Goal: Task Accomplishment & Management: Use online tool/utility

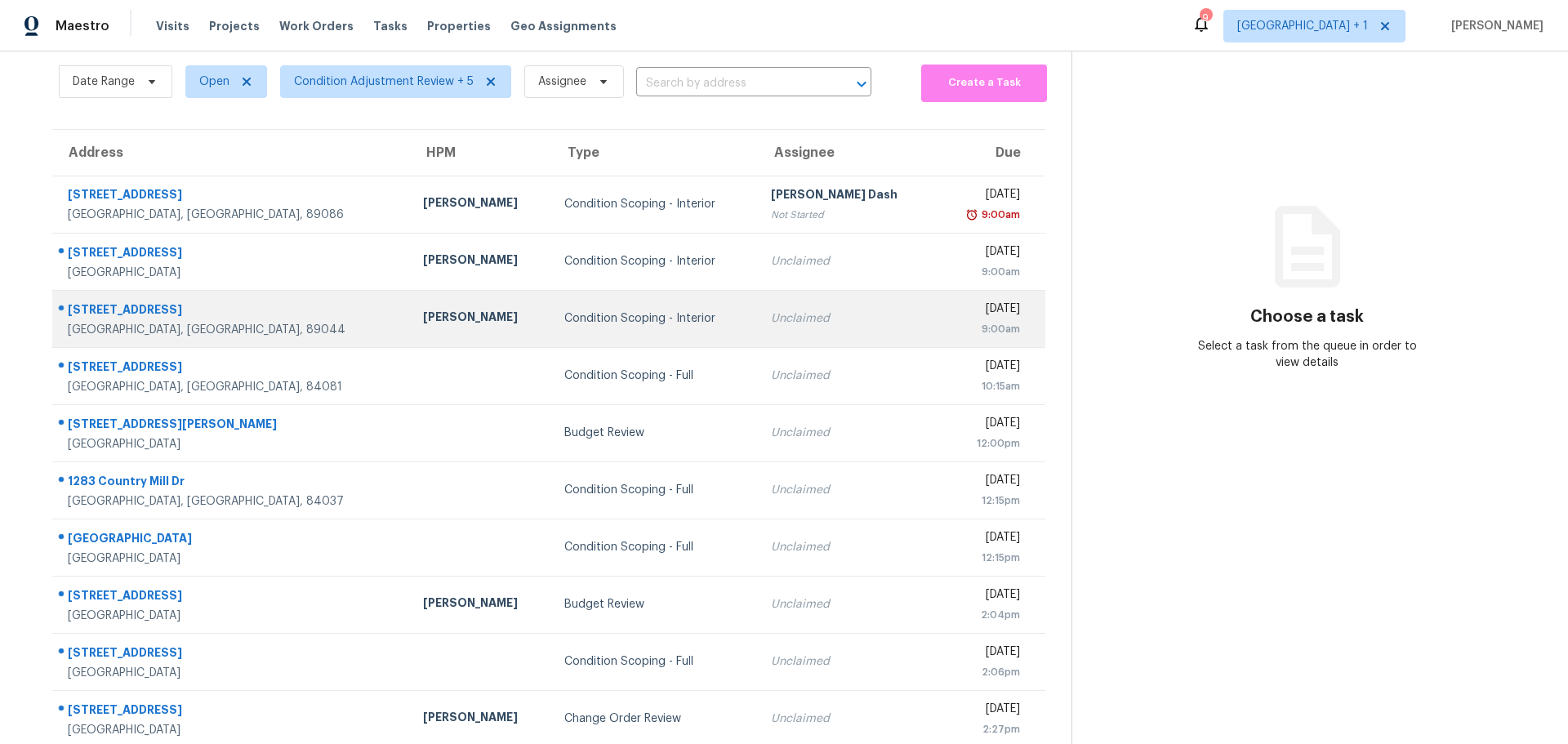
scroll to position [120, 0]
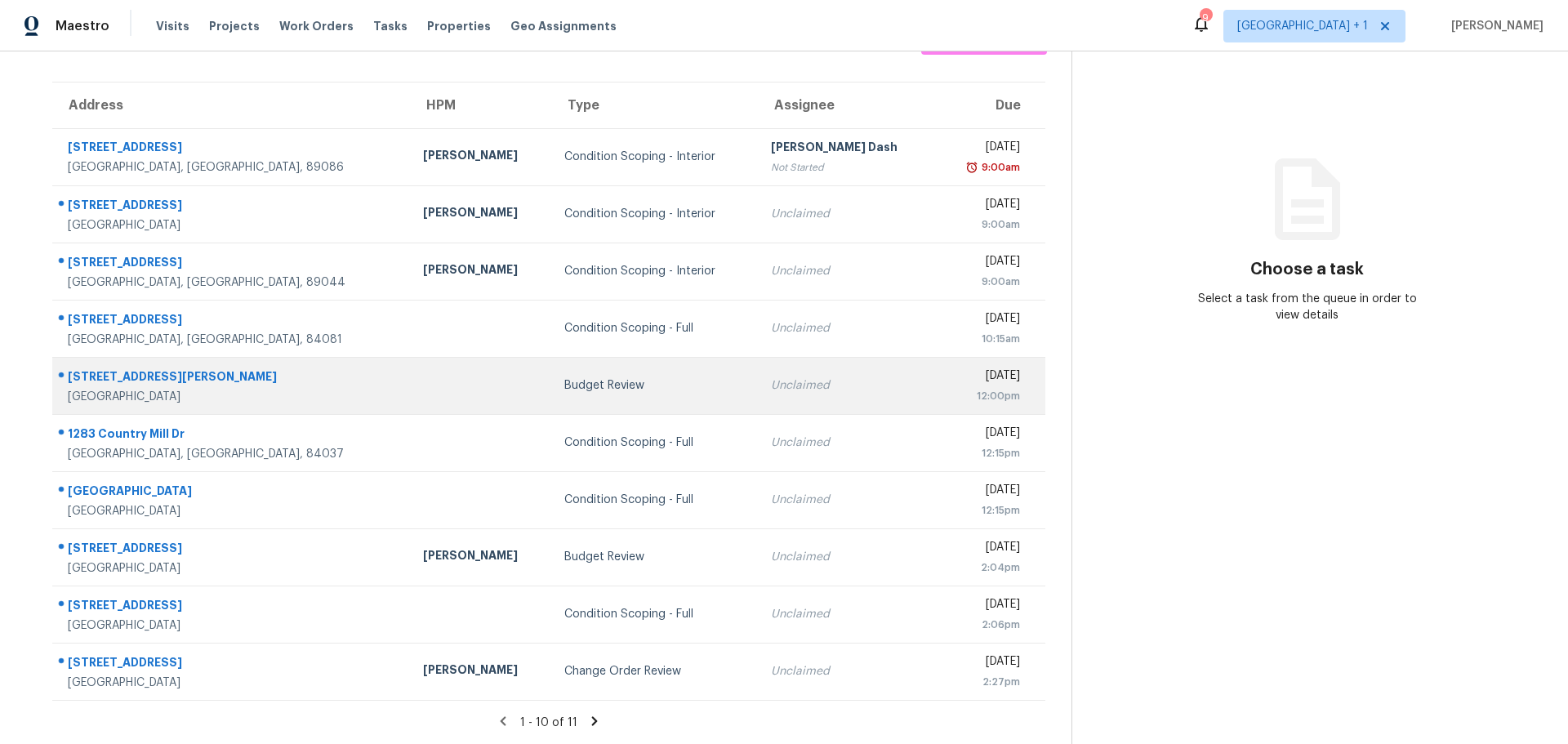
click at [431, 385] on td at bounding box center [481, 386] width 141 height 57
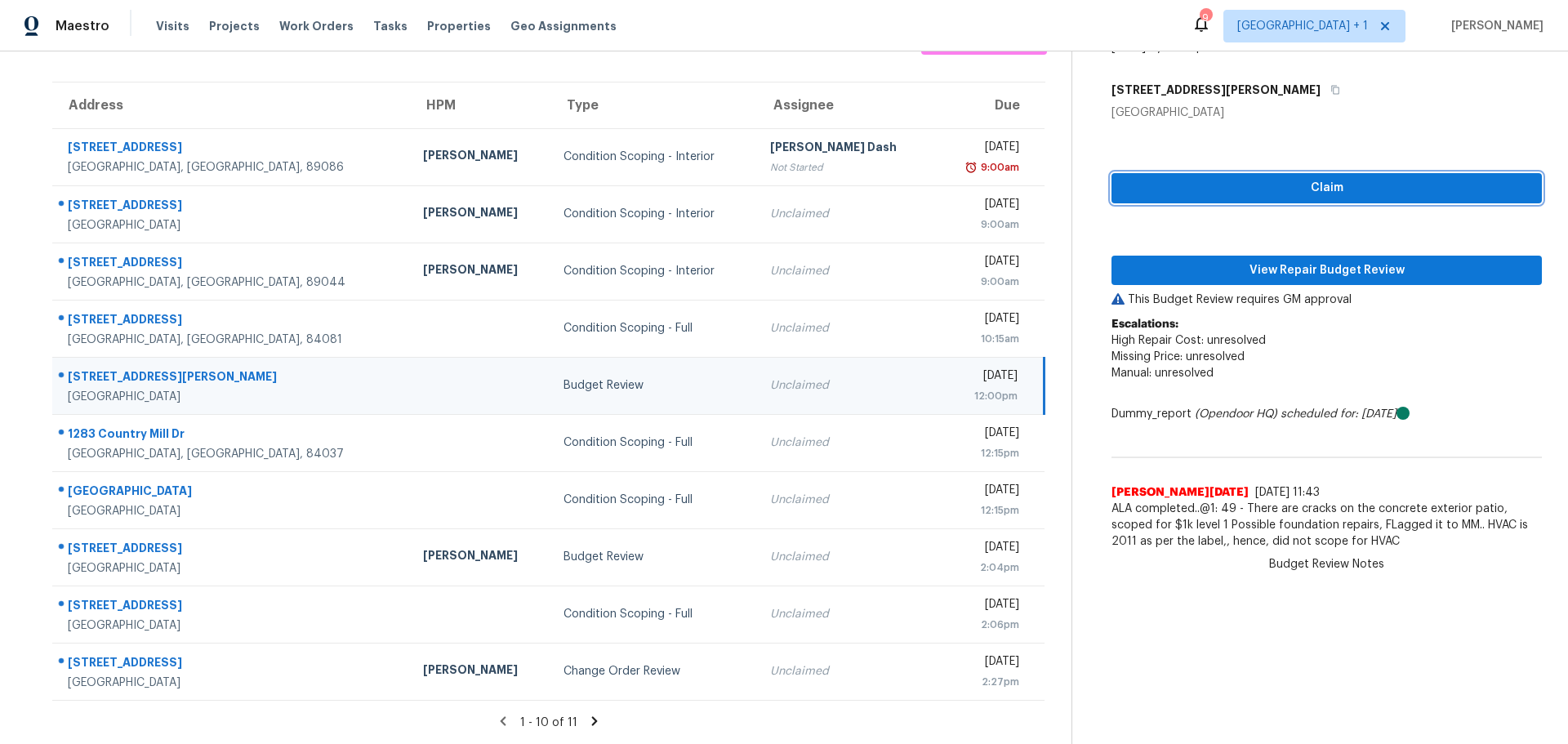
click at [1143, 178] on span "Claim" at bounding box center [1326, 188] width 404 height 20
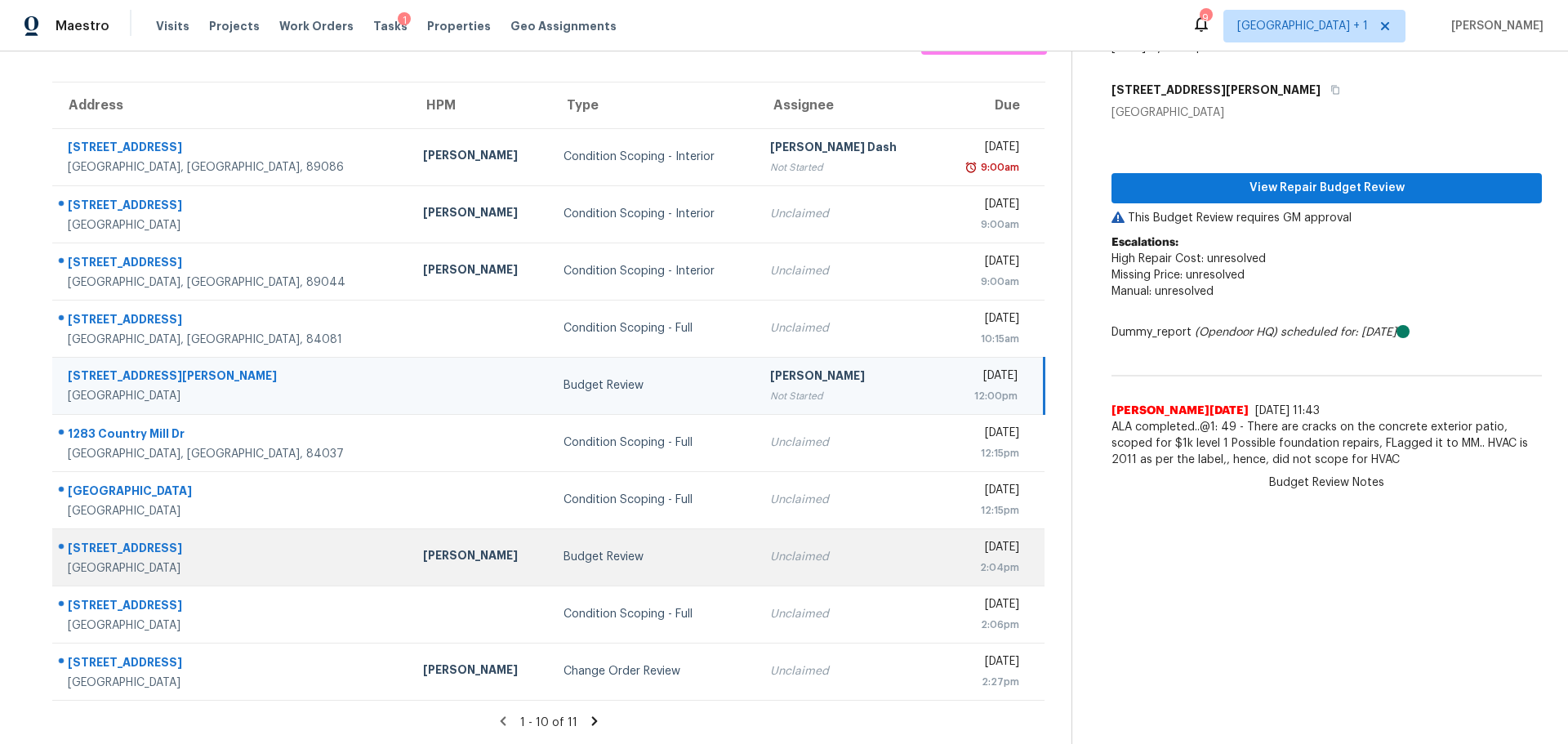
click at [440, 548] on div "[PERSON_NAME]" at bounding box center [480, 558] width 115 height 20
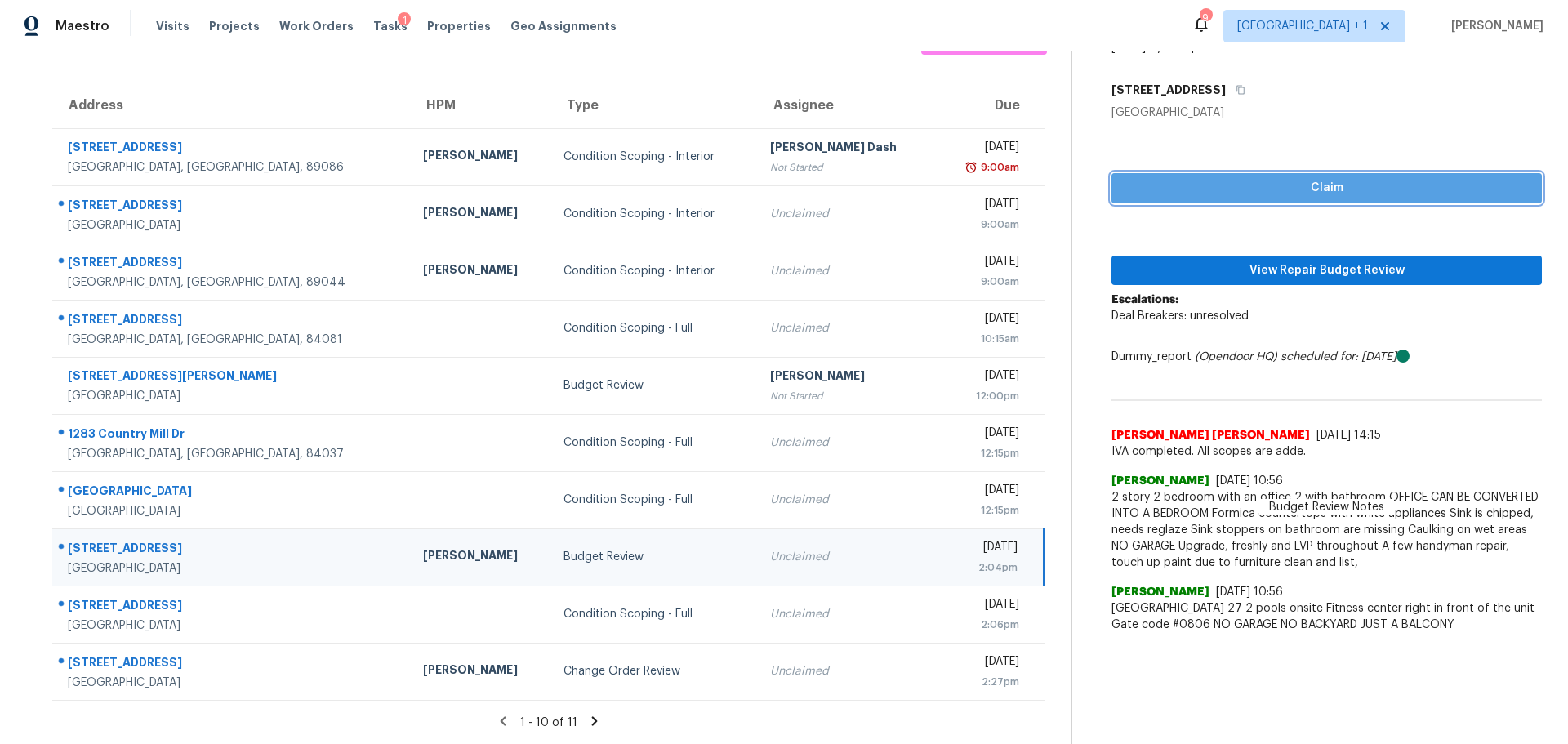
click at [1150, 178] on span "Claim" at bounding box center [1326, 188] width 404 height 20
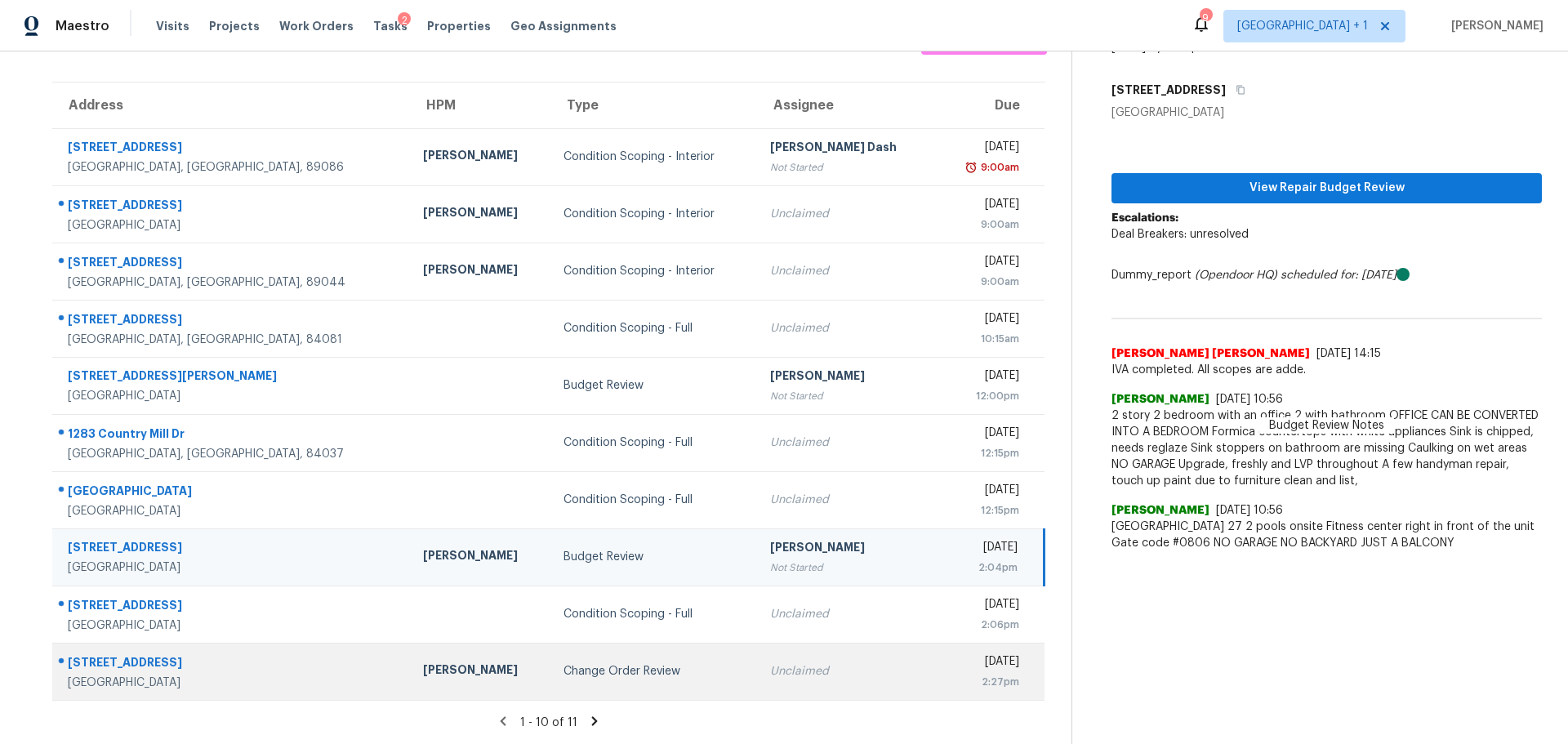
click at [423, 661] on div "[PERSON_NAME]" at bounding box center [480, 672] width 115 height 20
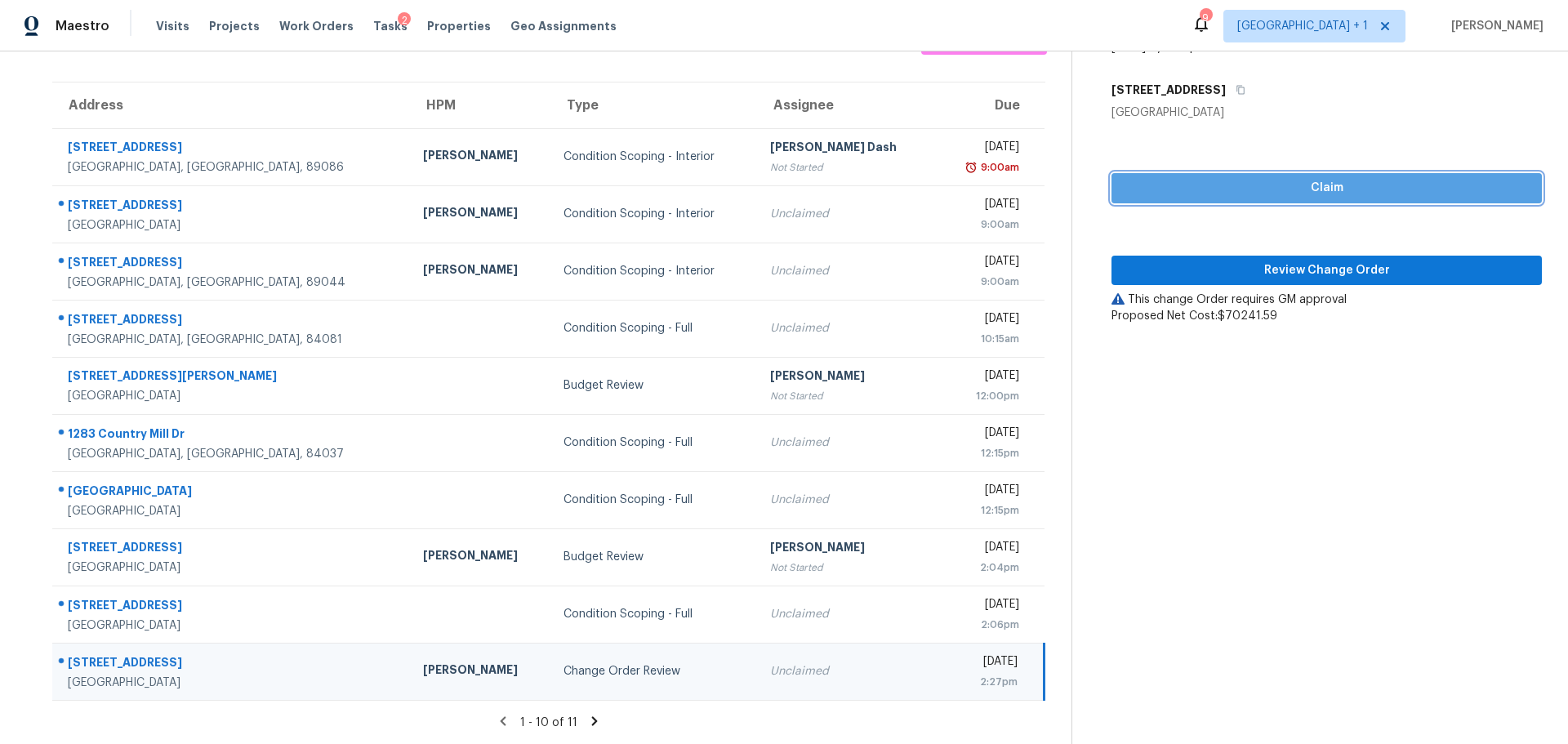
click at [1227, 178] on span "Claim" at bounding box center [1326, 188] width 404 height 20
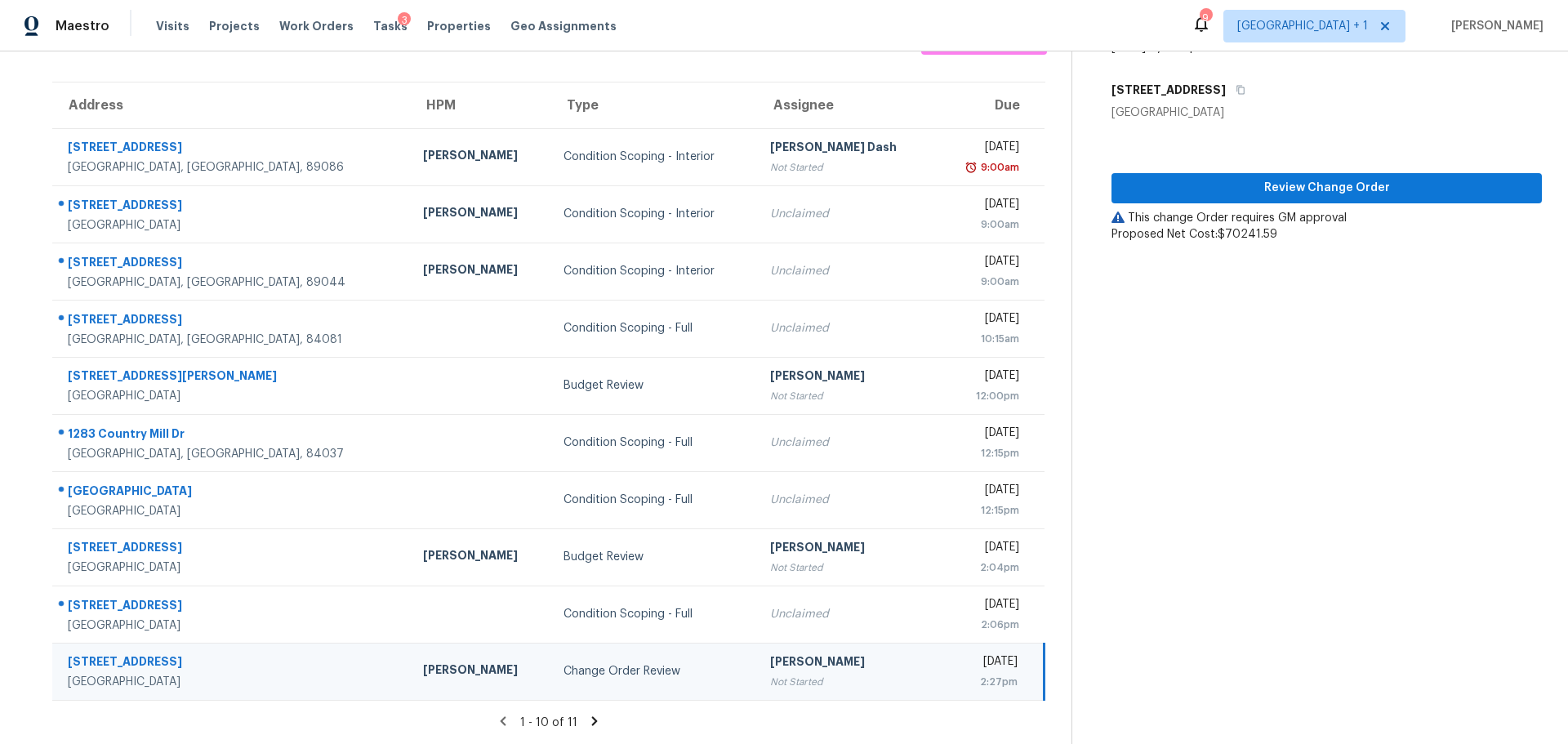
click at [935, 665] on td "Wed, Sep 10th 2025 2:27pm" at bounding box center [989, 672] width 109 height 57
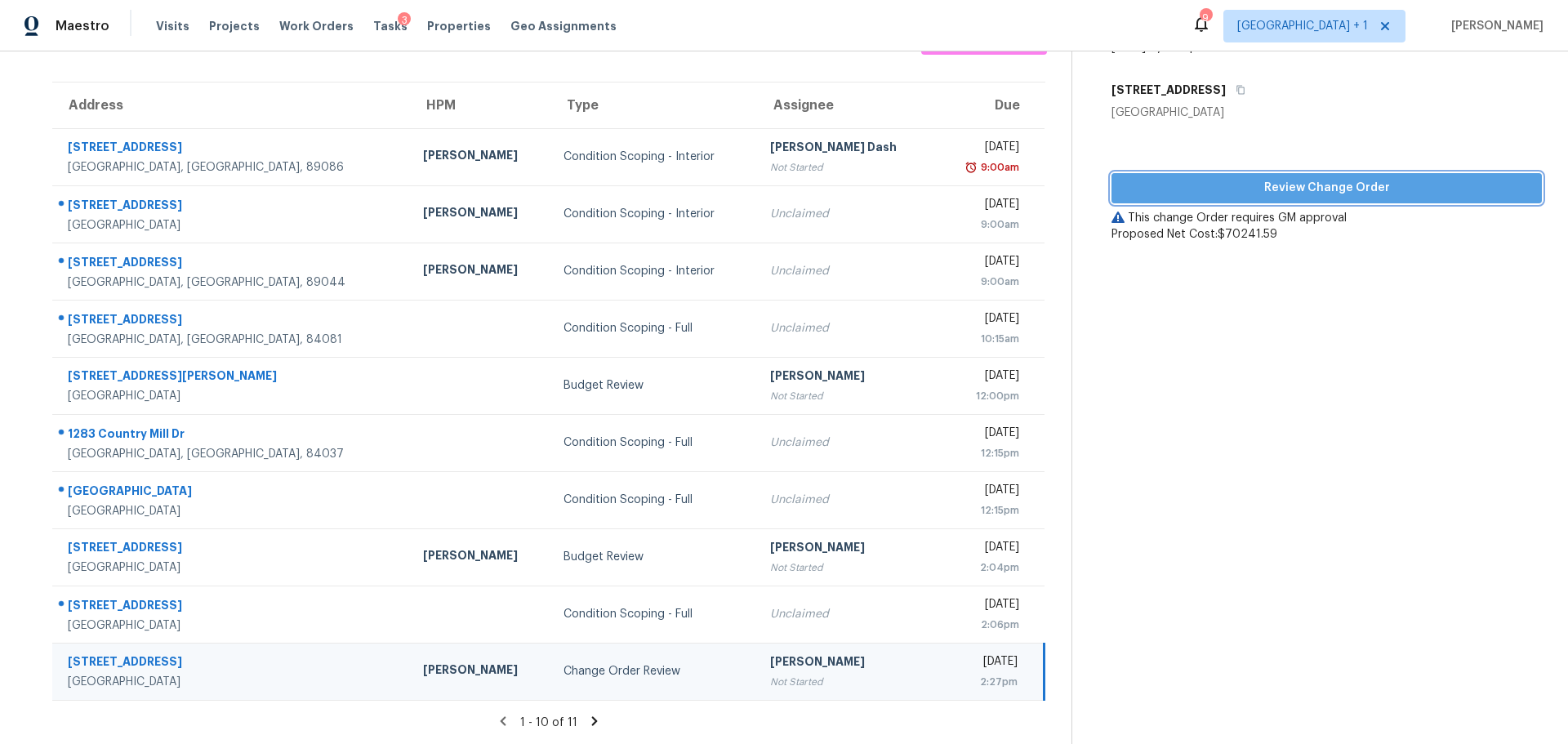
click at [1437, 185] on span "Review Change Order" at bounding box center [1326, 188] width 404 height 20
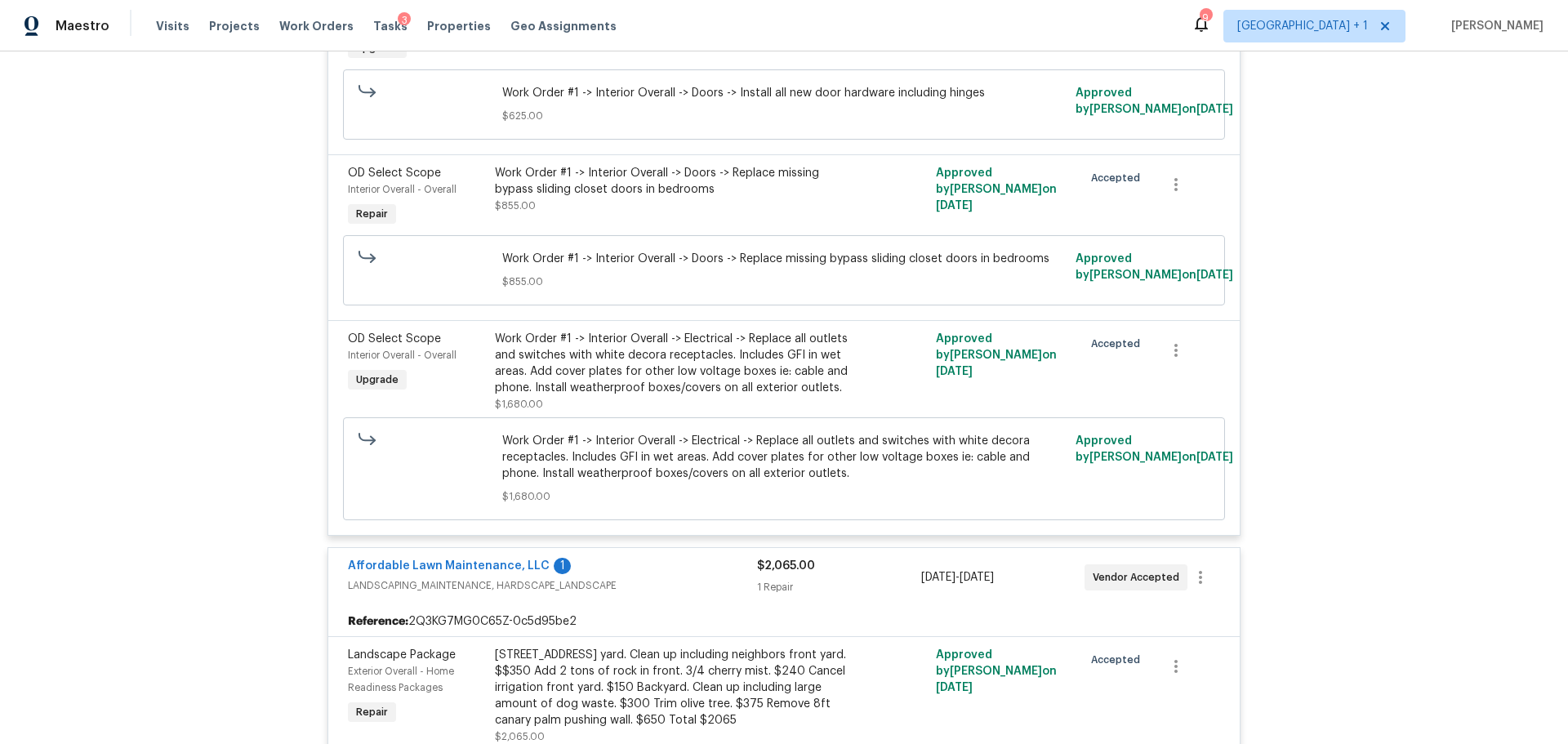
scroll to position [18626, 0]
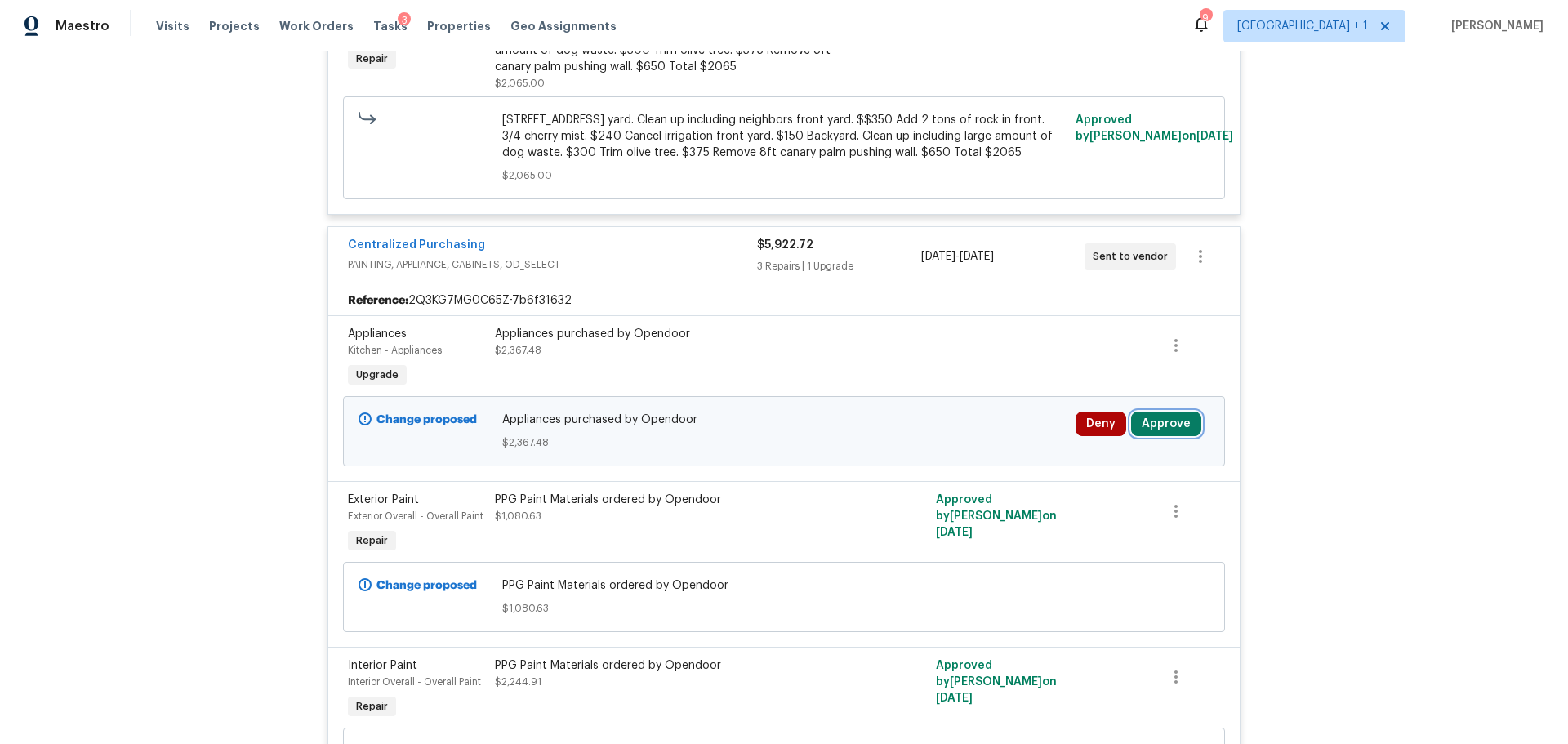
click at [1174, 429] on button "Approve" at bounding box center [1165, 424] width 70 height 24
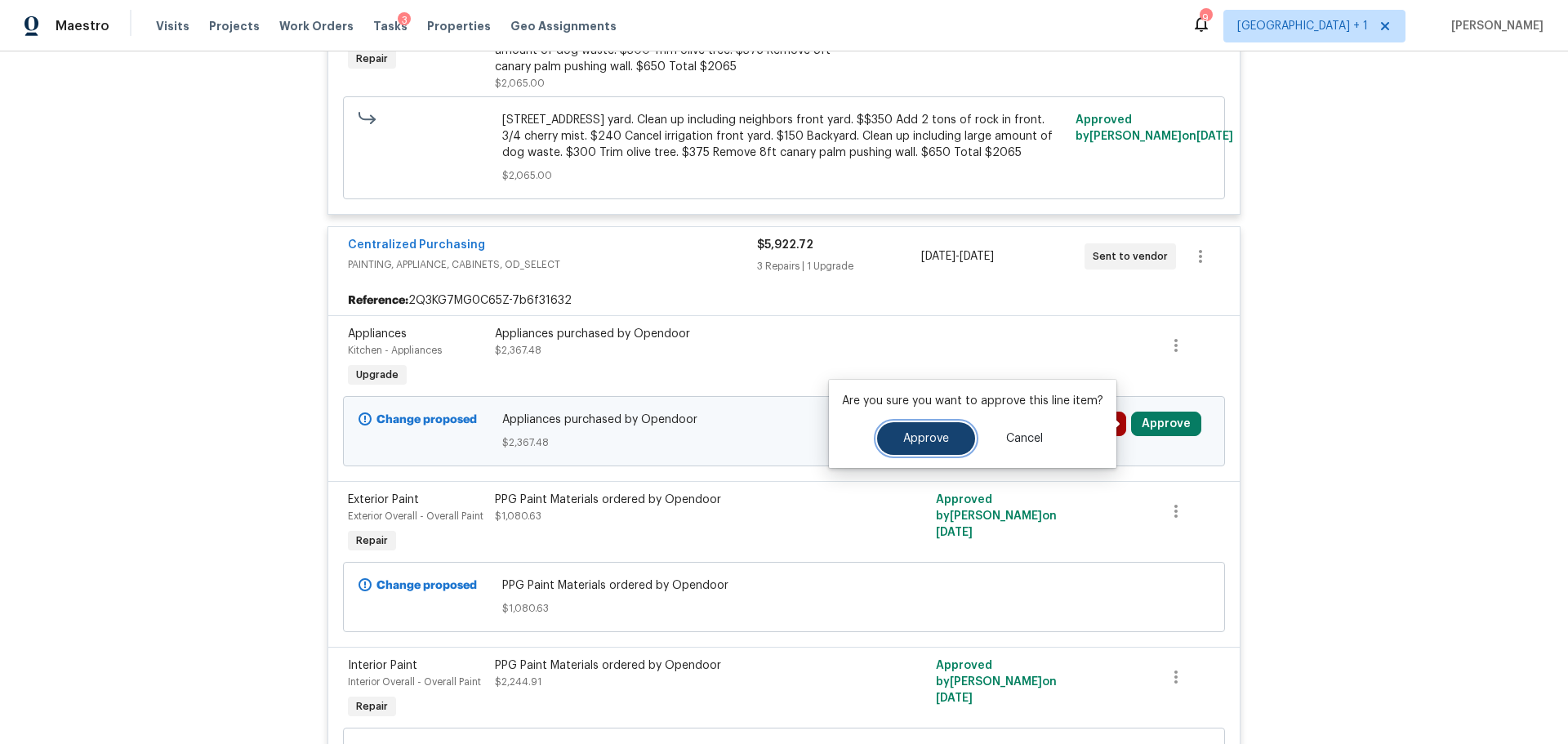
click at [928, 444] on span "Approve" at bounding box center [925, 439] width 45 height 13
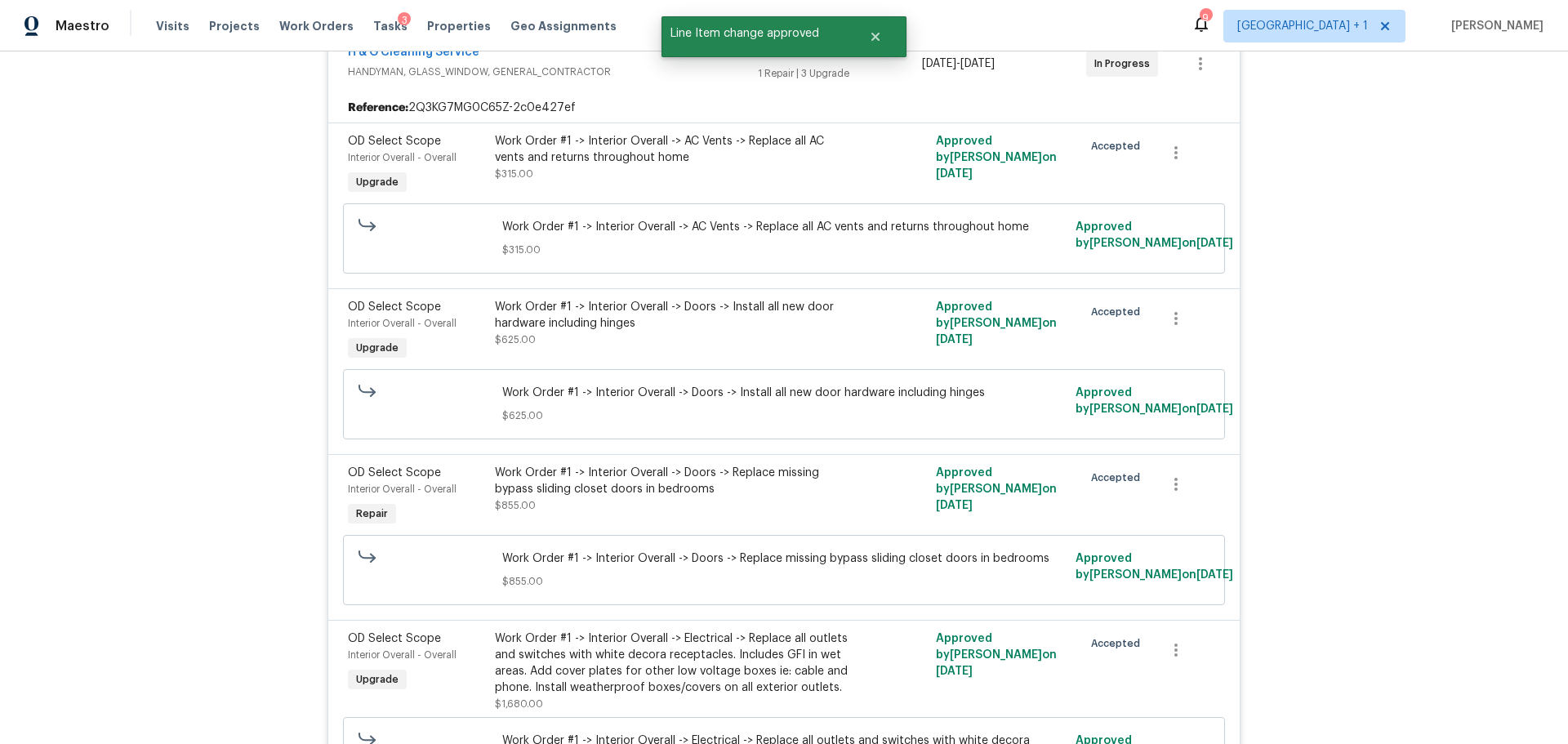
scroll to position [16447, 0]
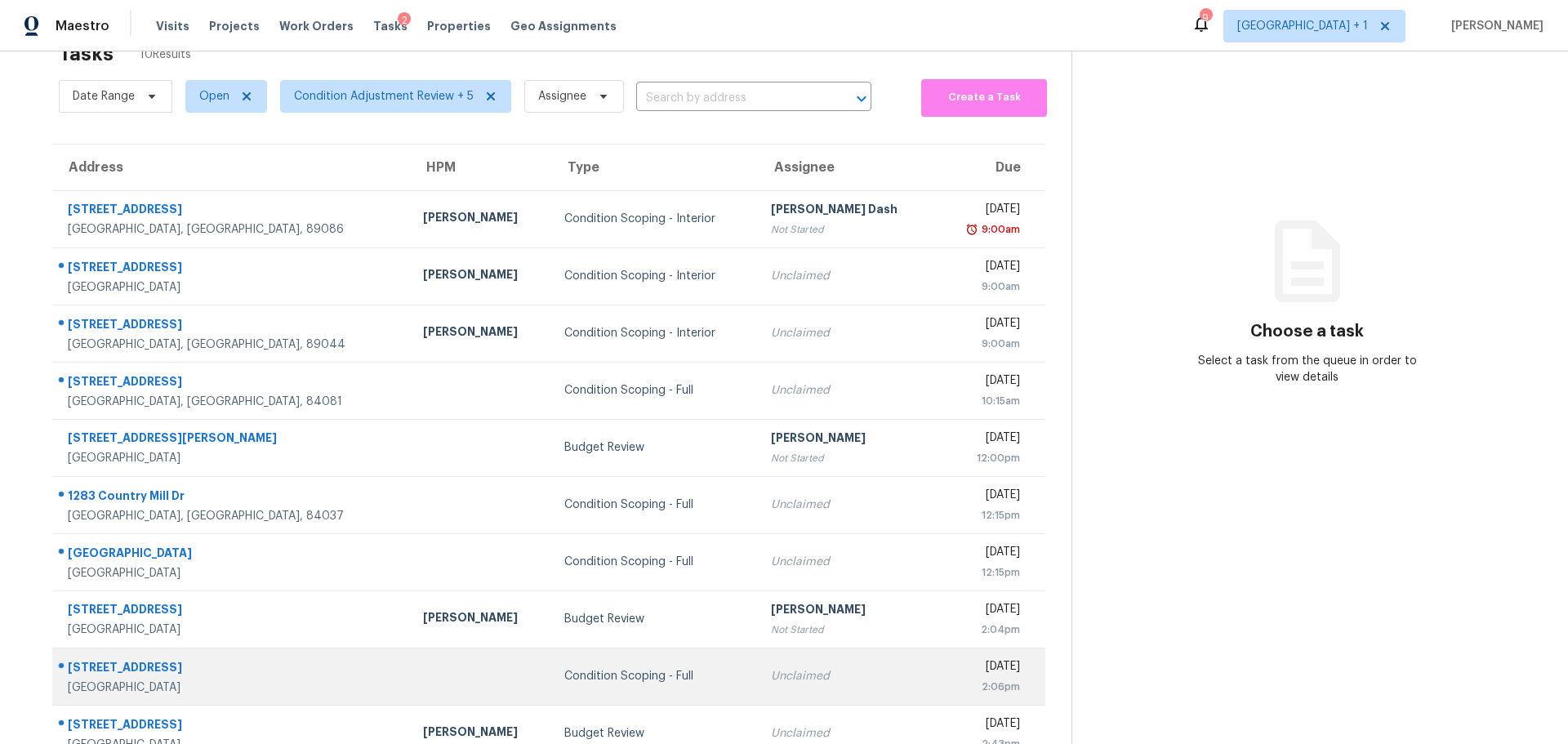
scroll to position [89, 0]
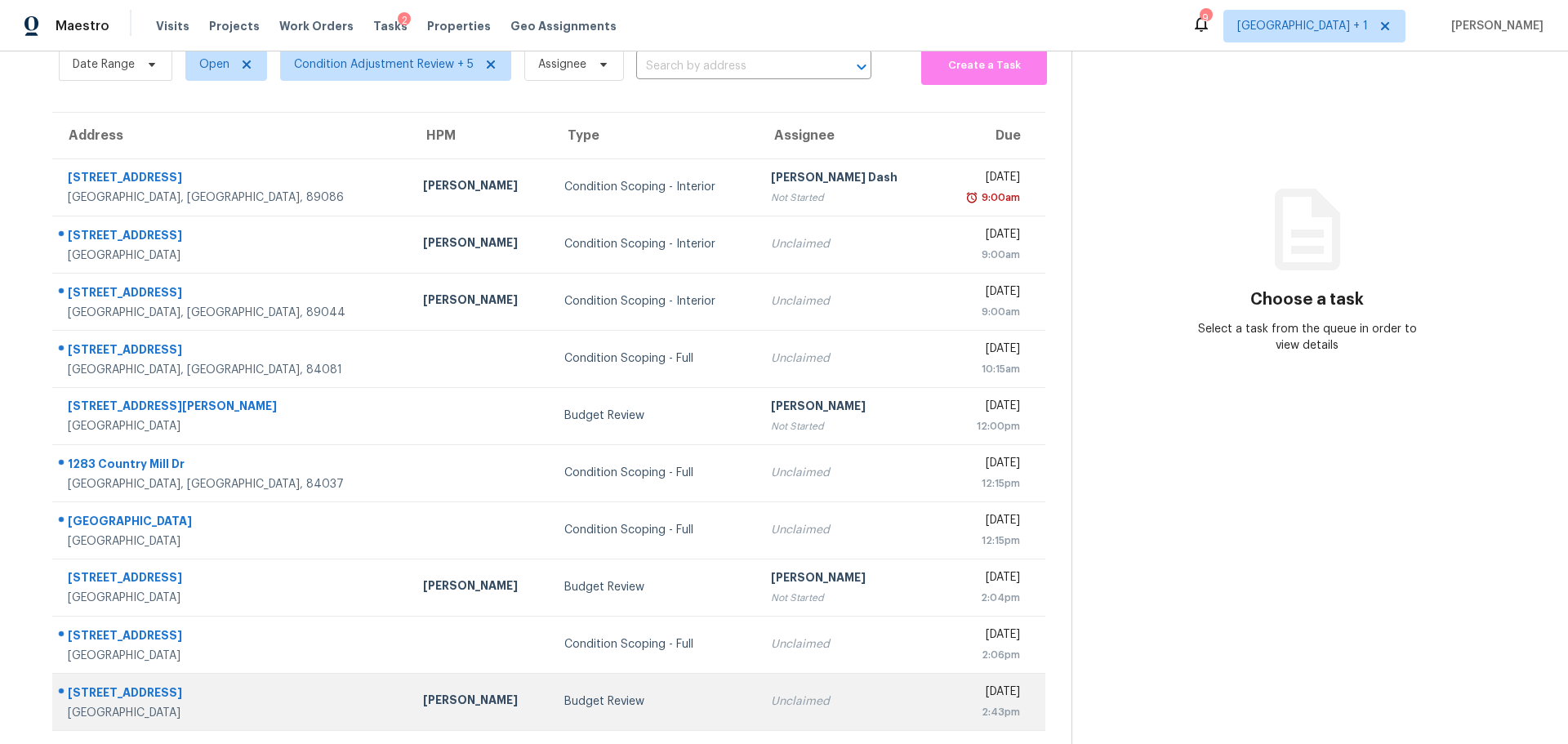
click at [456, 699] on div "[PERSON_NAME]" at bounding box center [480, 702] width 115 height 20
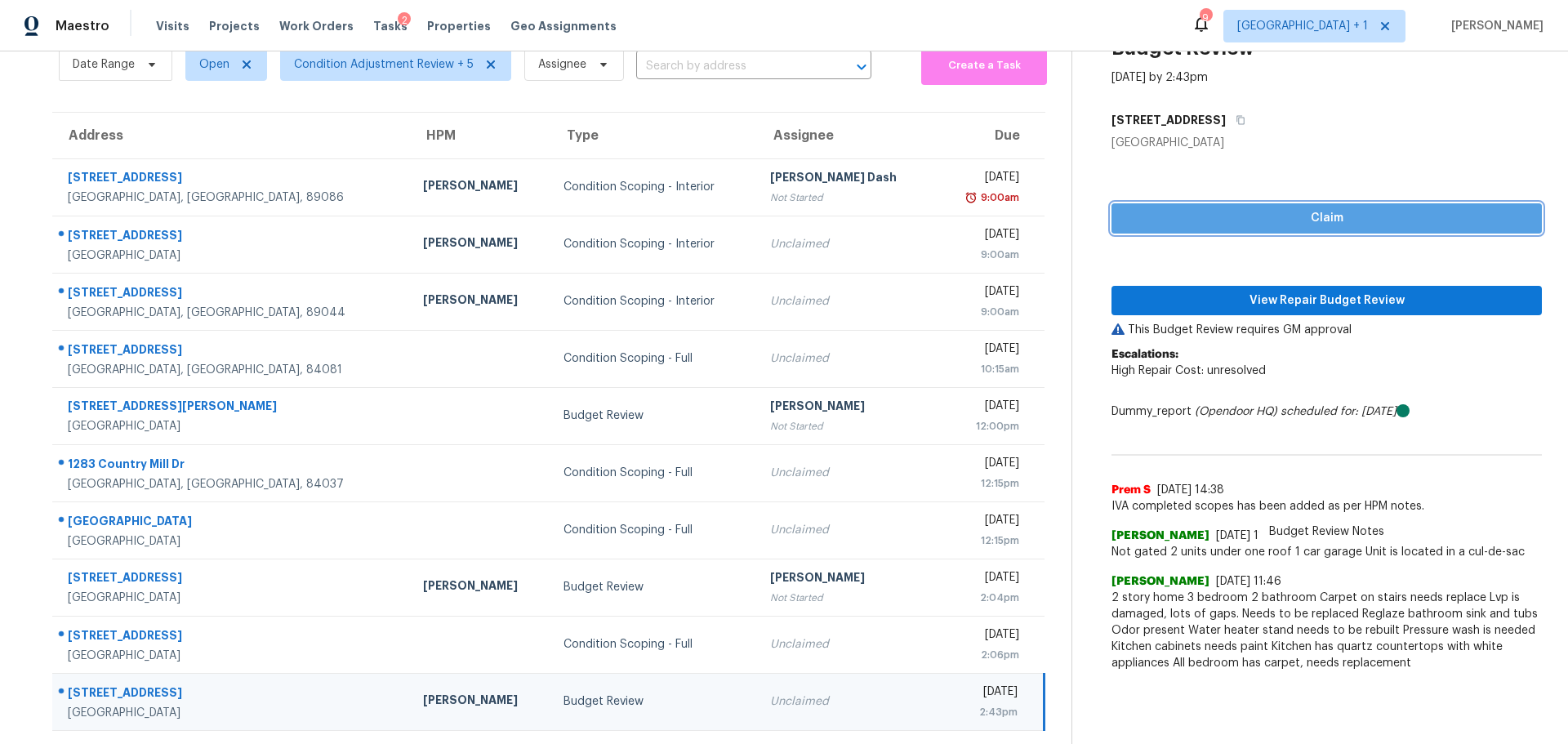
click at [1294, 209] on span "Claim" at bounding box center [1326, 218] width 404 height 20
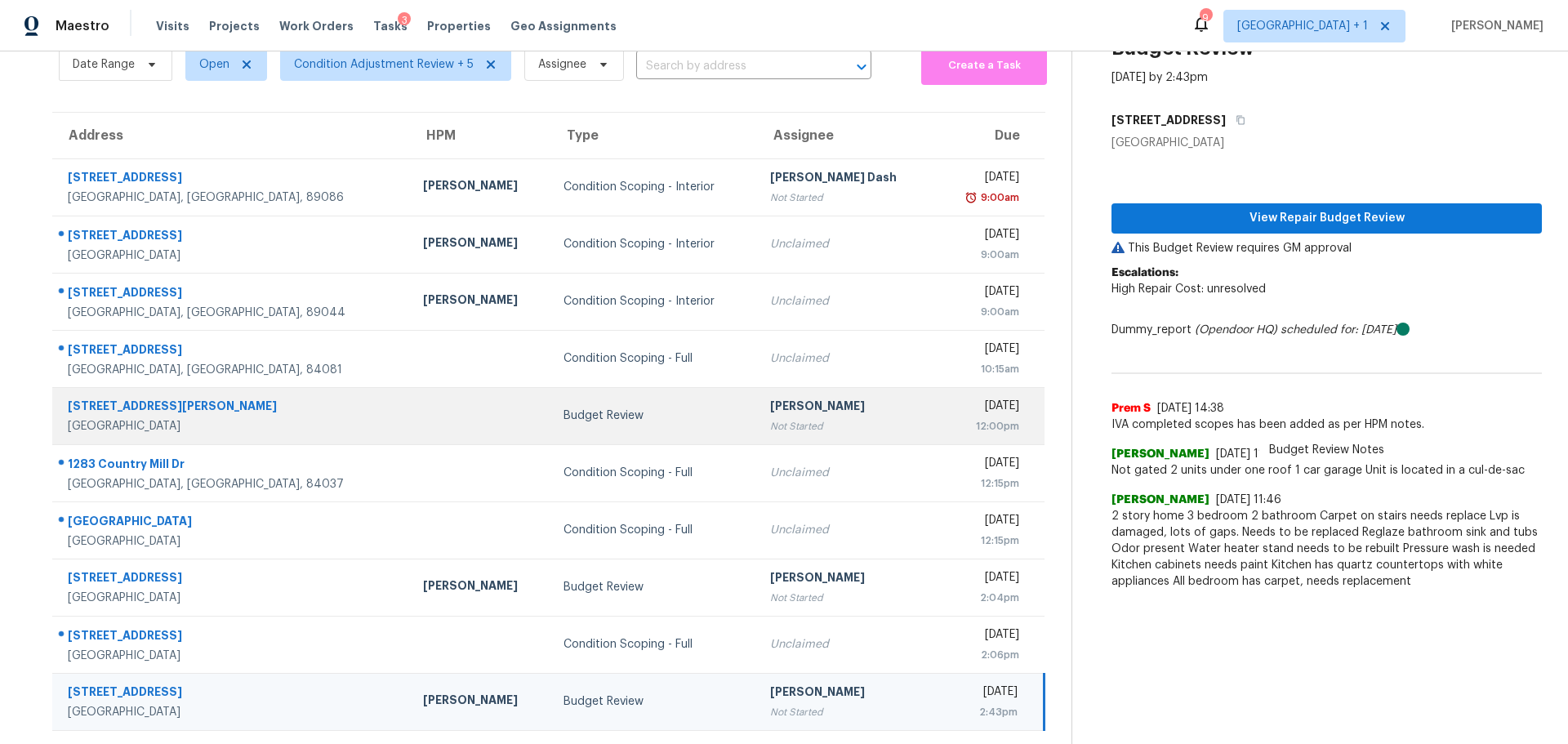
click at [427, 400] on td at bounding box center [481, 416] width 141 height 57
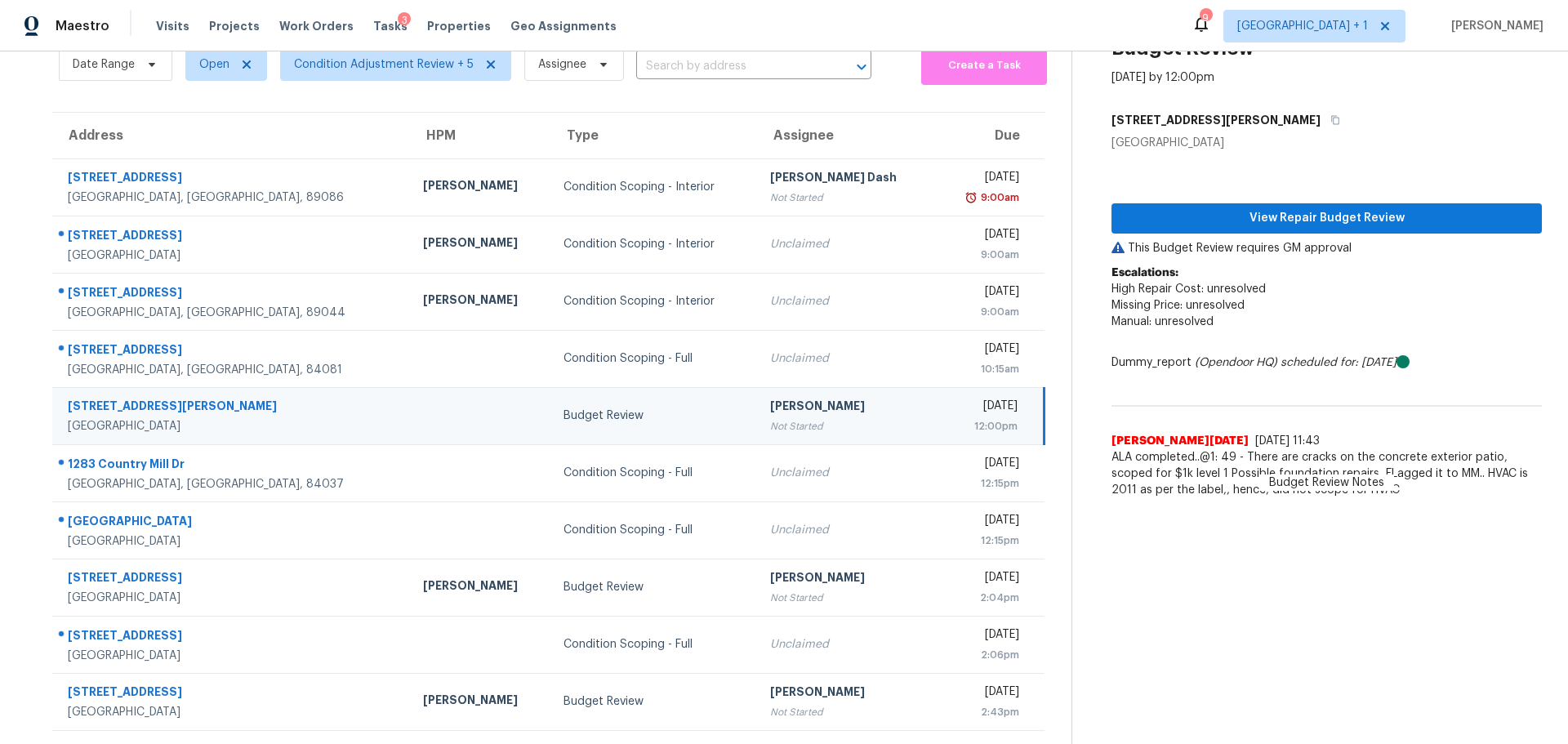
click at [1217, 190] on div "View Repair Budget Review This Budget Review requires GM approval Escalations: …" at bounding box center [1326, 329] width 430 height 356
click at [1256, 213] on span "View Repair Budget Review" at bounding box center [1326, 218] width 404 height 20
